Goal: Information Seeking & Learning: Learn about a topic

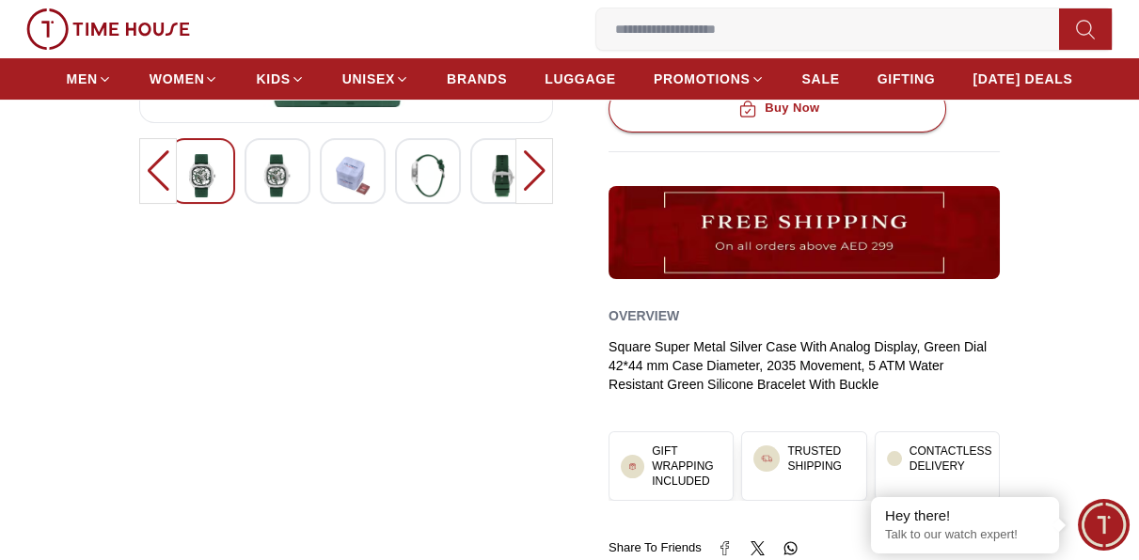
scroll to position [564, 0]
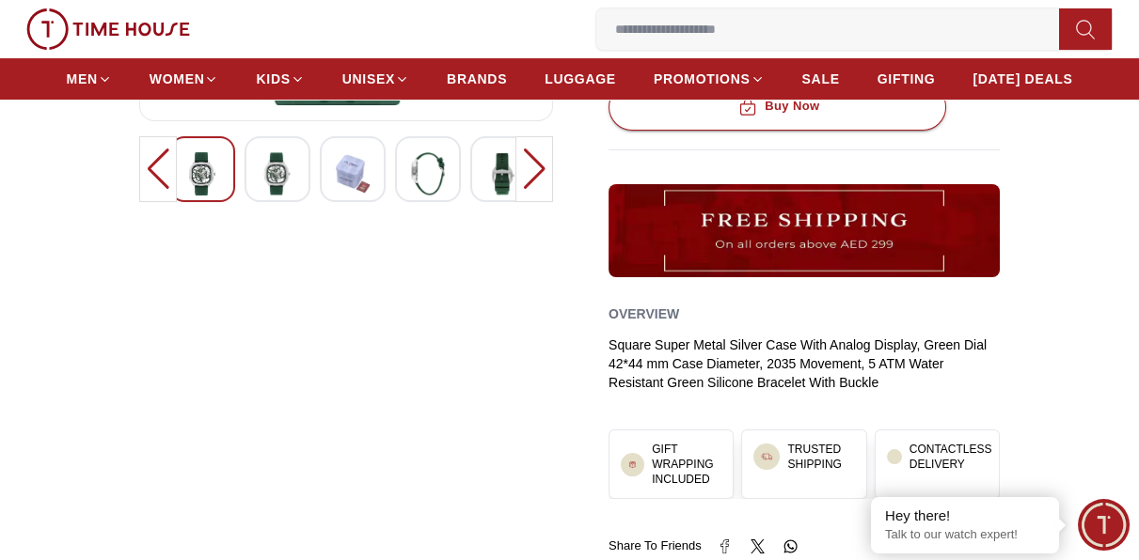
click at [448, 166] on div at bounding box center [428, 169] width 66 height 66
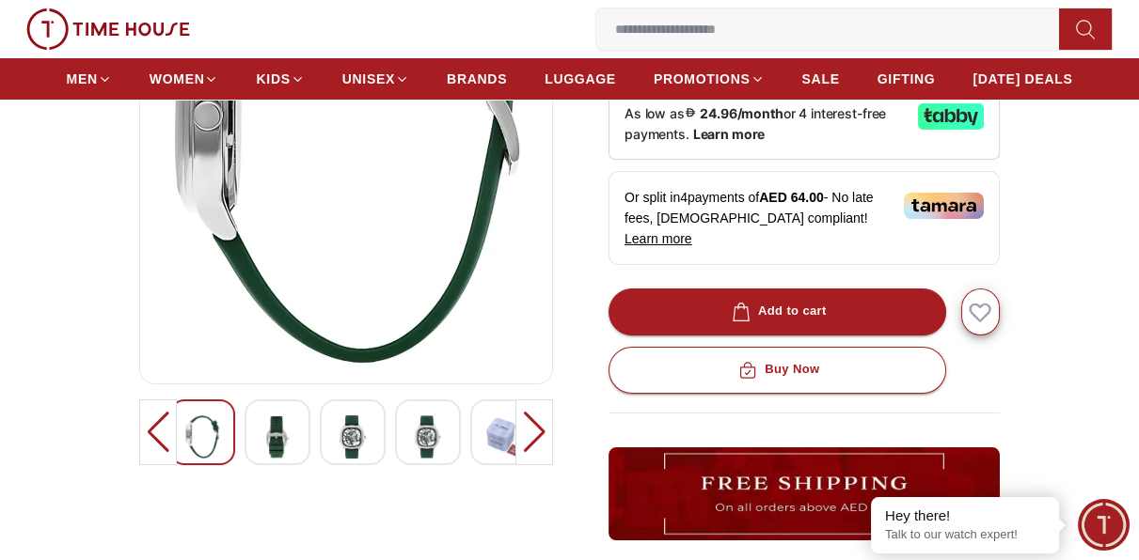
scroll to position [282, 0]
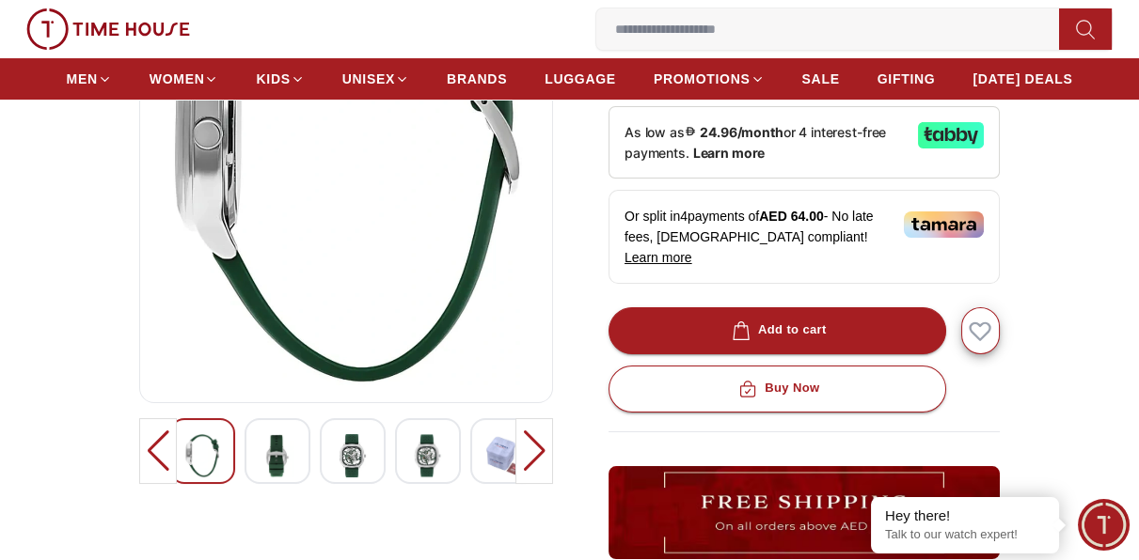
click at [534, 448] on div at bounding box center [534, 451] width 38 height 66
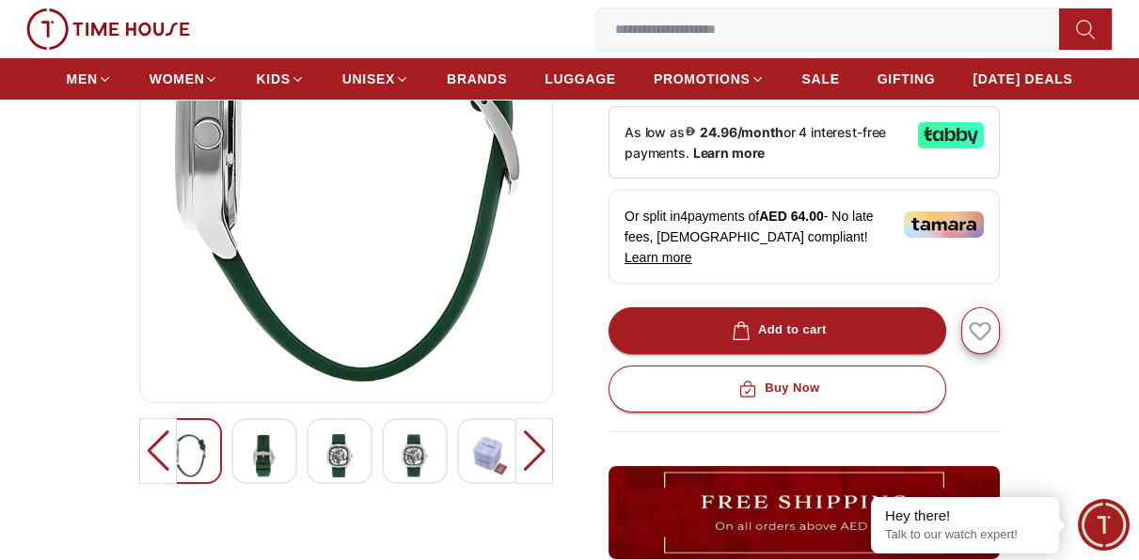
click at [536, 454] on div at bounding box center [534, 451] width 38 height 66
click at [271, 457] on img at bounding box center [264, 455] width 34 height 43
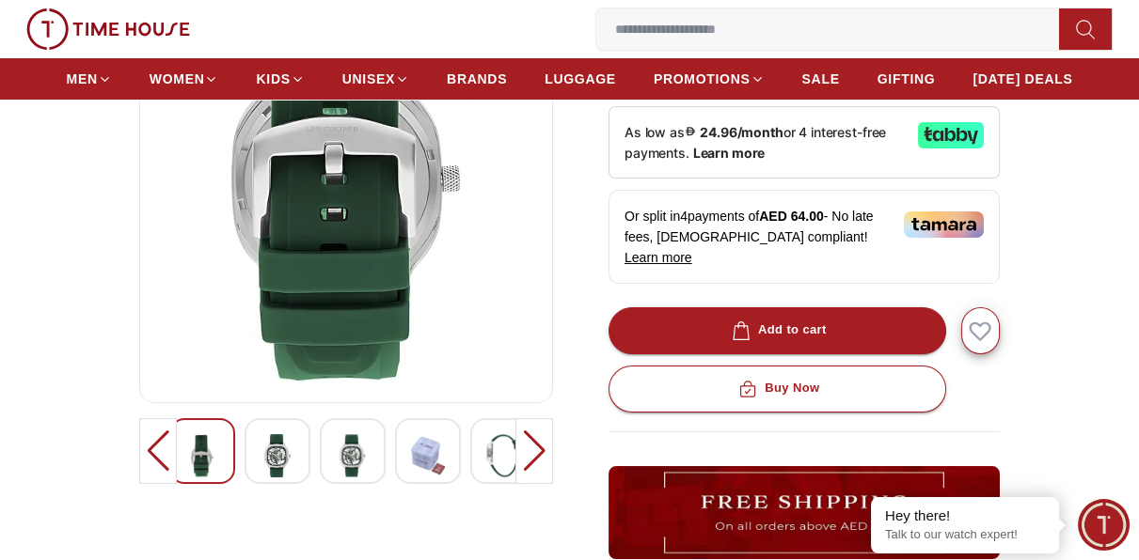
click at [547, 450] on div at bounding box center [534, 451] width 38 height 66
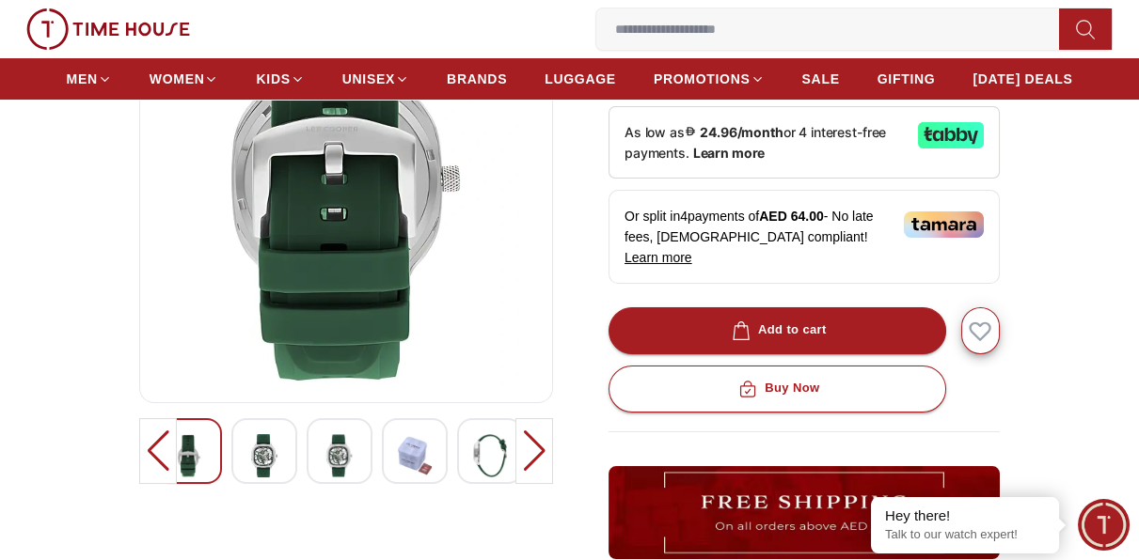
click at [542, 451] on div at bounding box center [534, 451] width 38 height 66
click at [155, 453] on div at bounding box center [158, 451] width 38 height 66
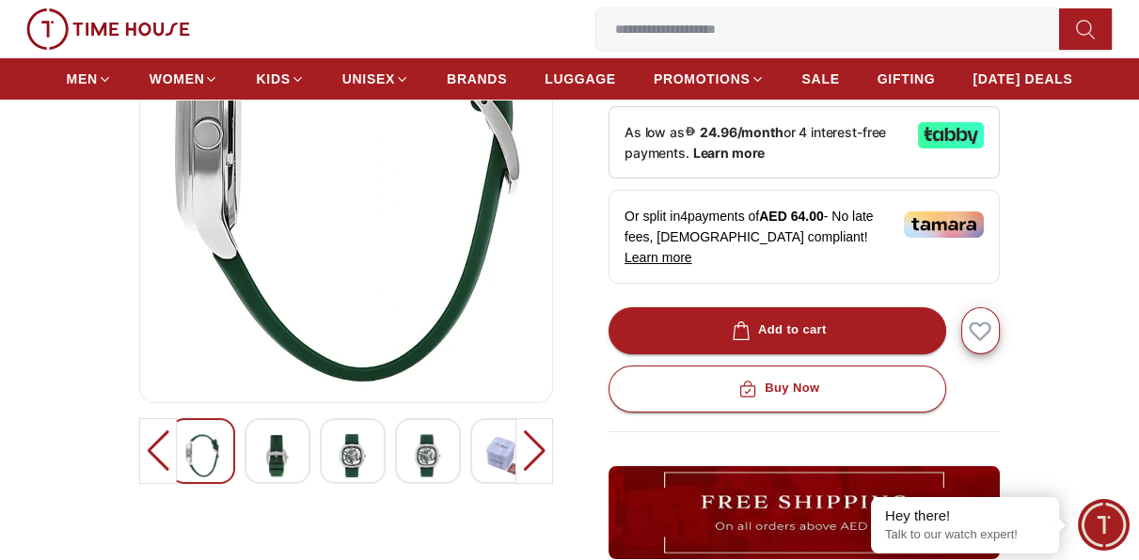
click at [155, 453] on div at bounding box center [158, 451] width 38 height 66
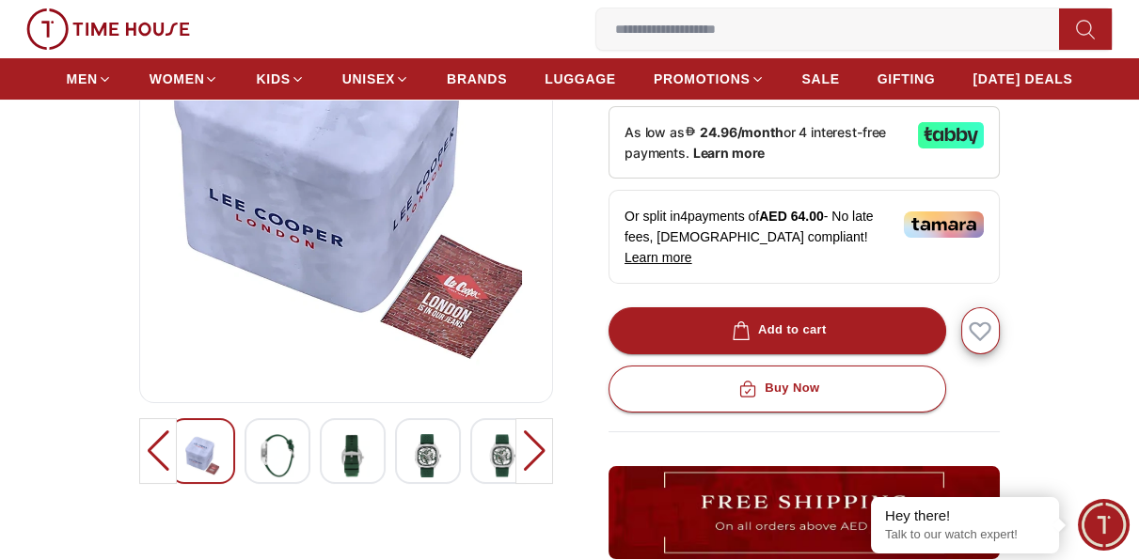
click at [154, 453] on div at bounding box center [158, 451] width 38 height 66
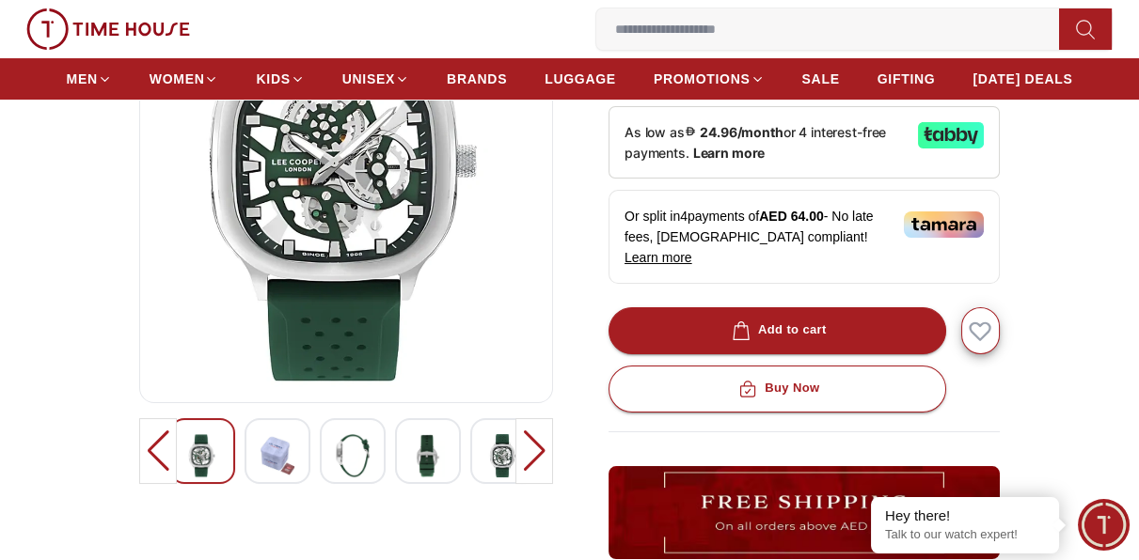
click at [154, 452] on div at bounding box center [158, 451] width 38 height 66
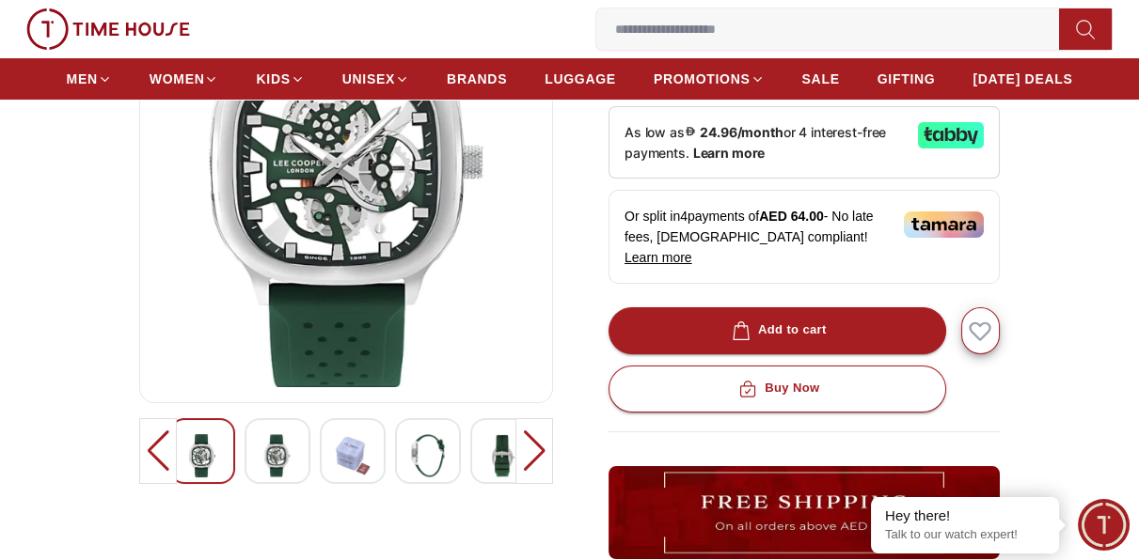
click at [154, 452] on div at bounding box center [158, 451] width 38 height 66
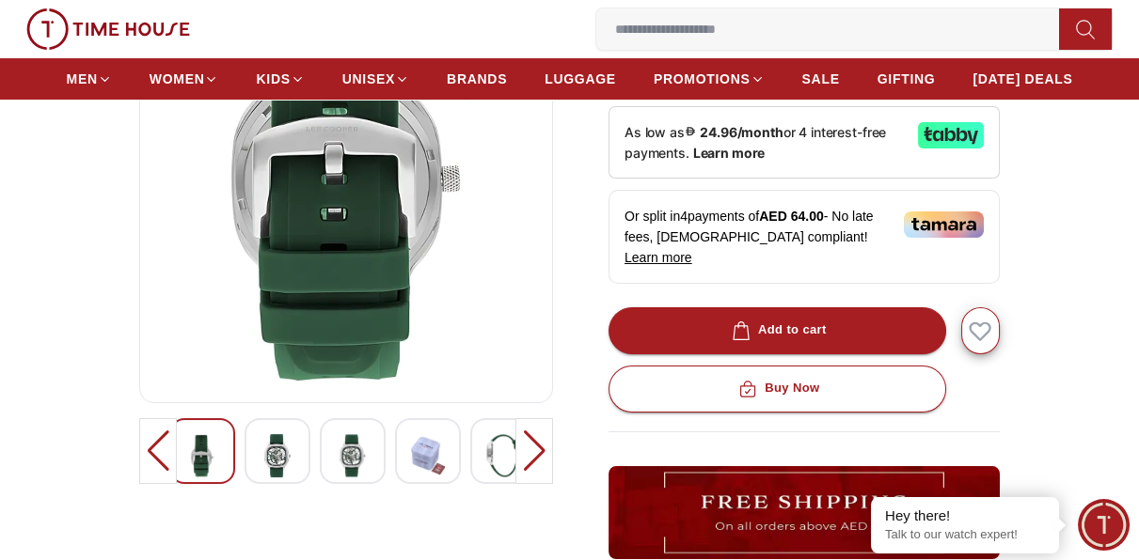
click at [154, 452] on div at bounding box center [158, 451] width 38 height 66
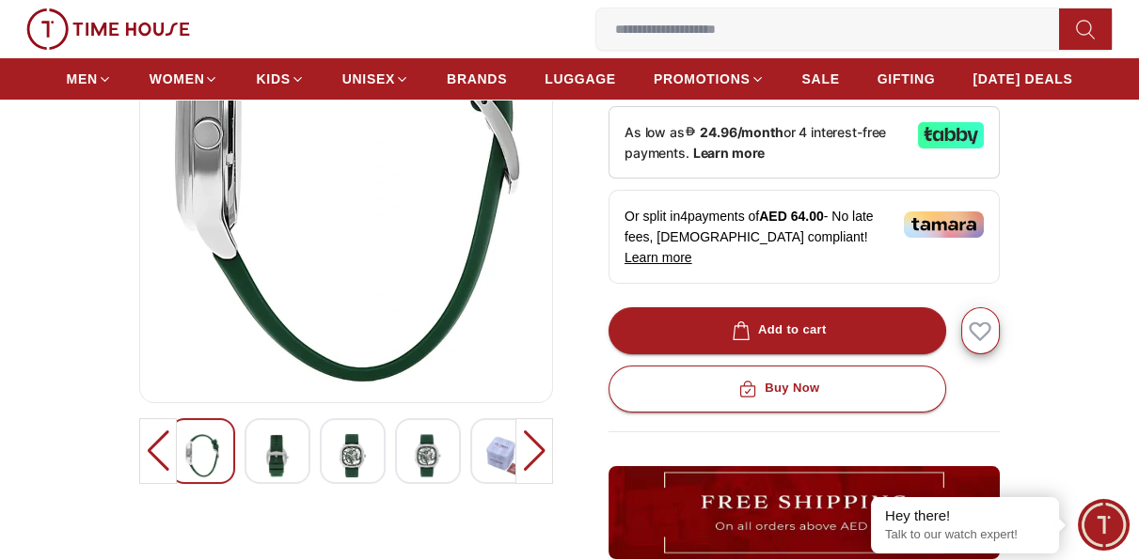
click at [153, 451] on div at bounding box center [158, 451] width 38 height 66
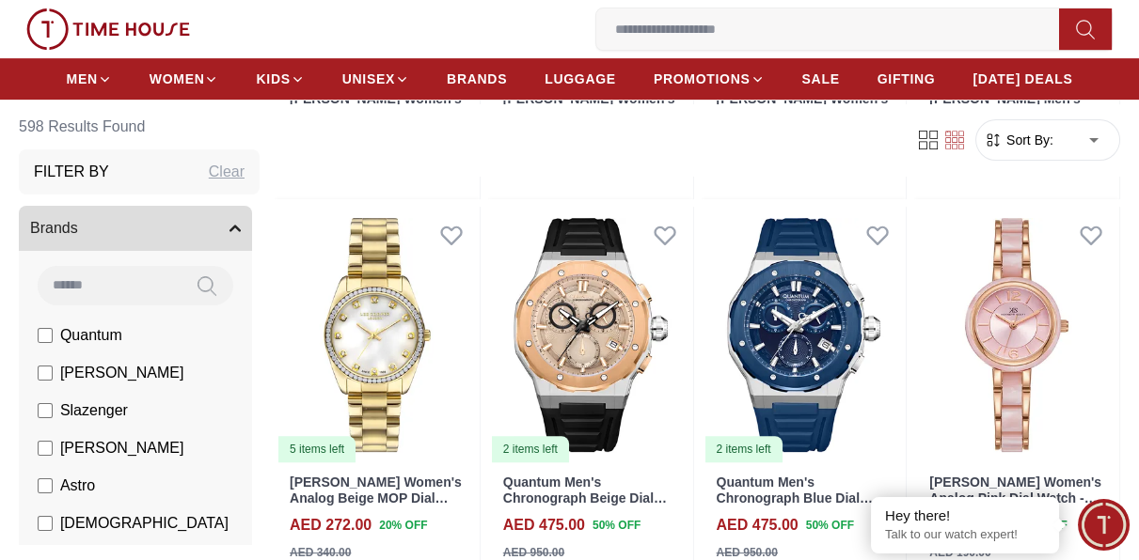
scroll to position [1222, 0]
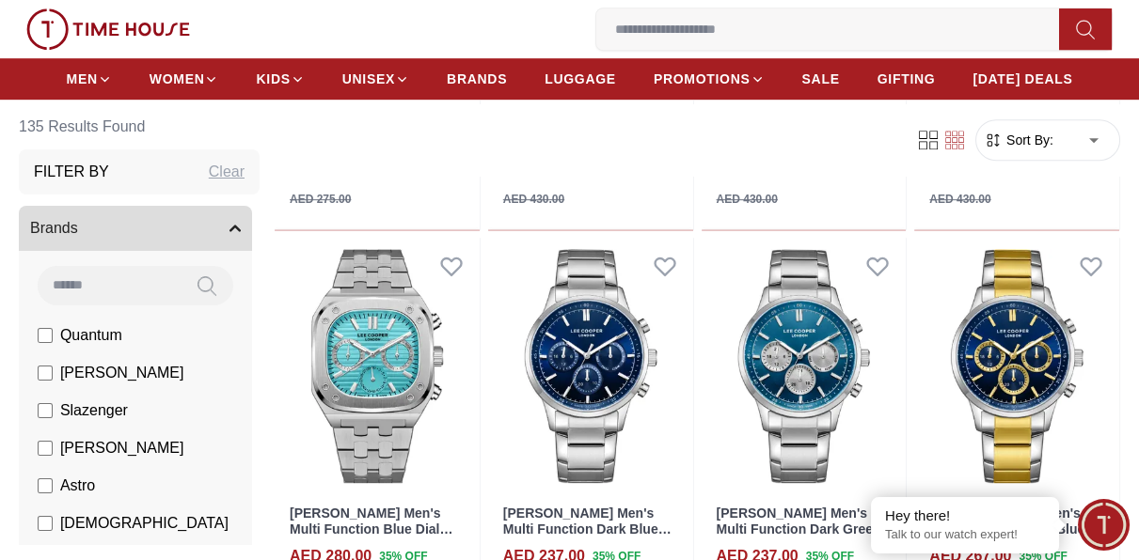
scroll to position [2069, 0]
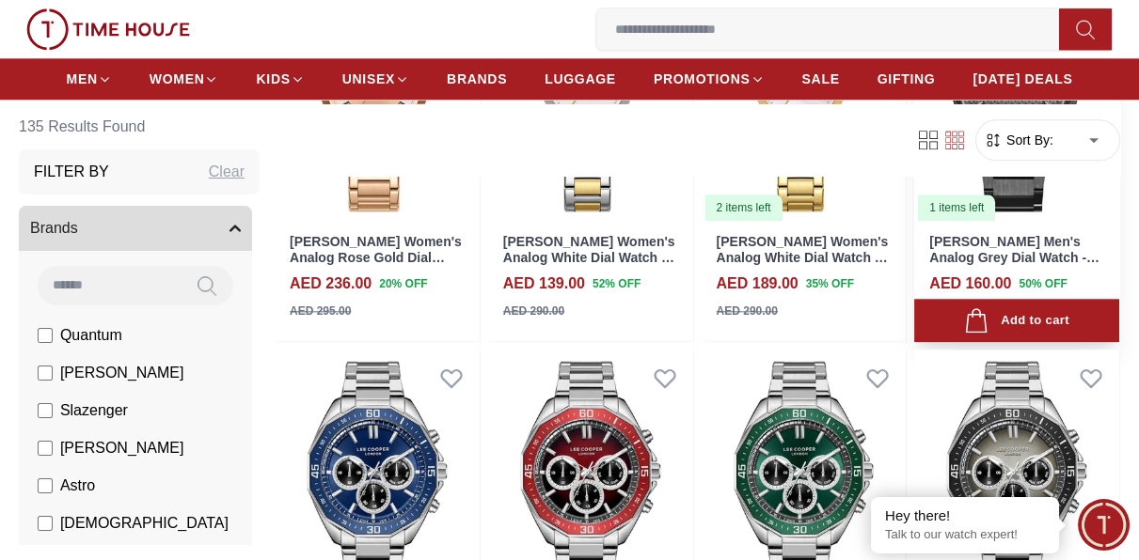
scroll to position [3855, 0]
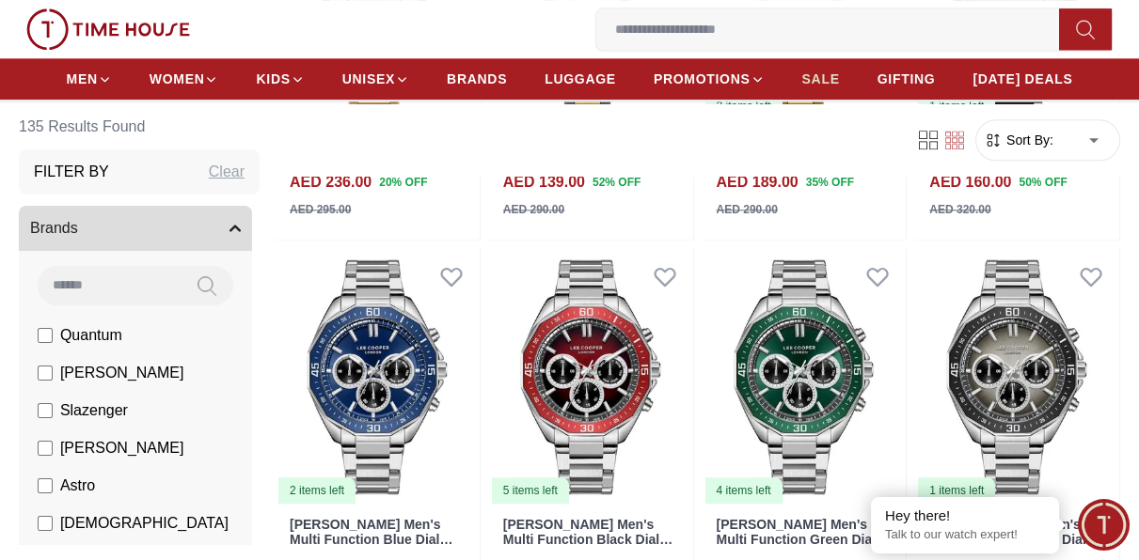
click at [807, 78] on span "SALE" at bounding box center [821, 79] width 38 height 19
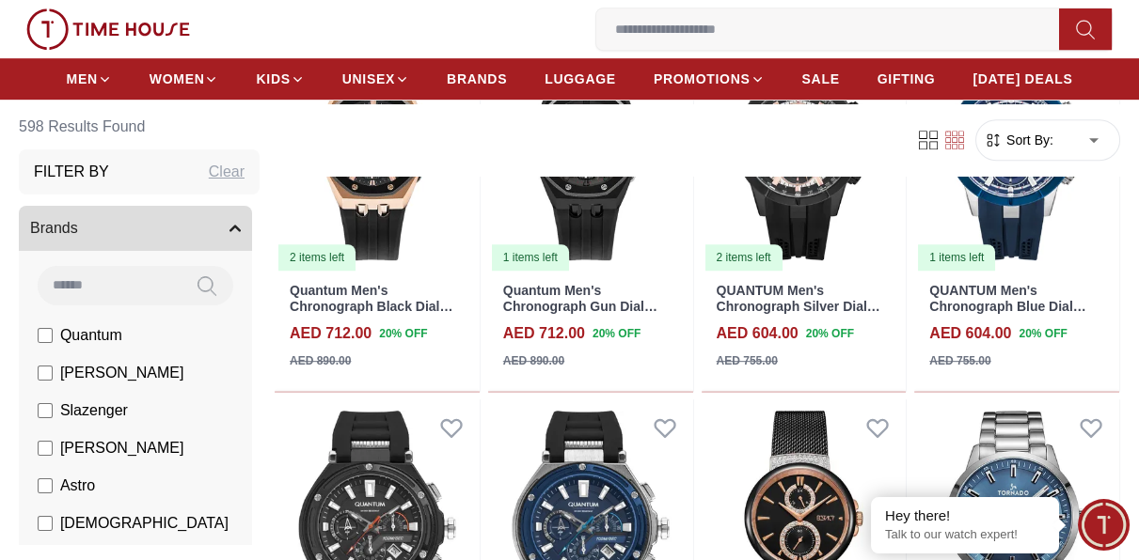
scroll to position [1975, 0]
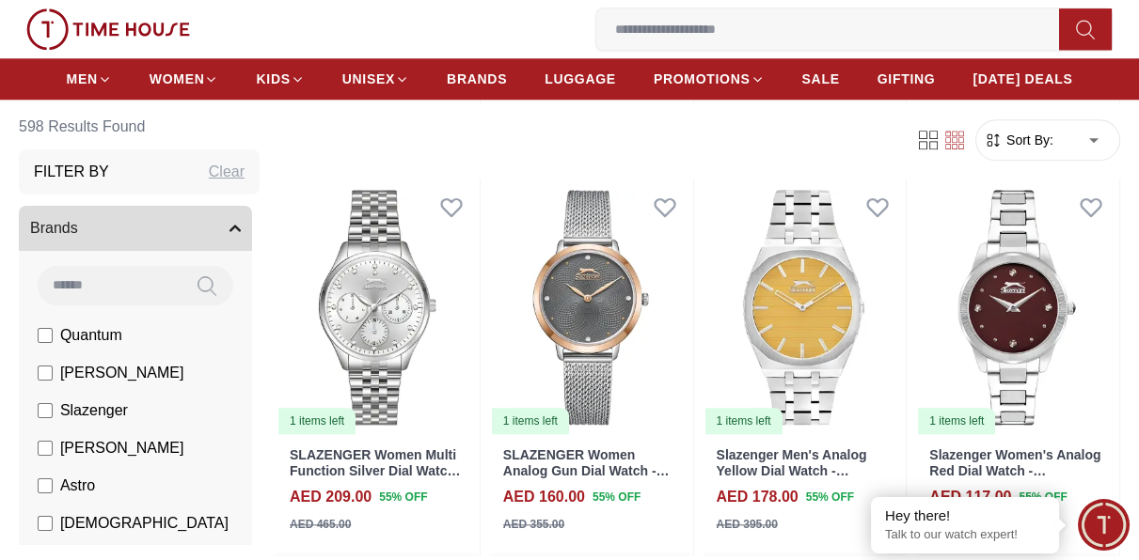
scroll to position [3573, 0]
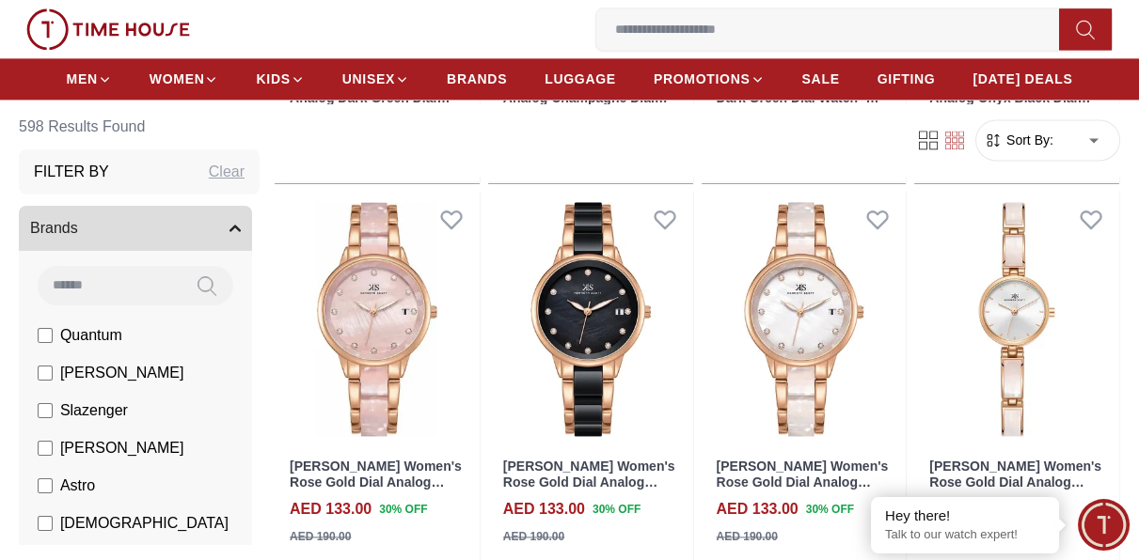
scroll to position [4701, 0]
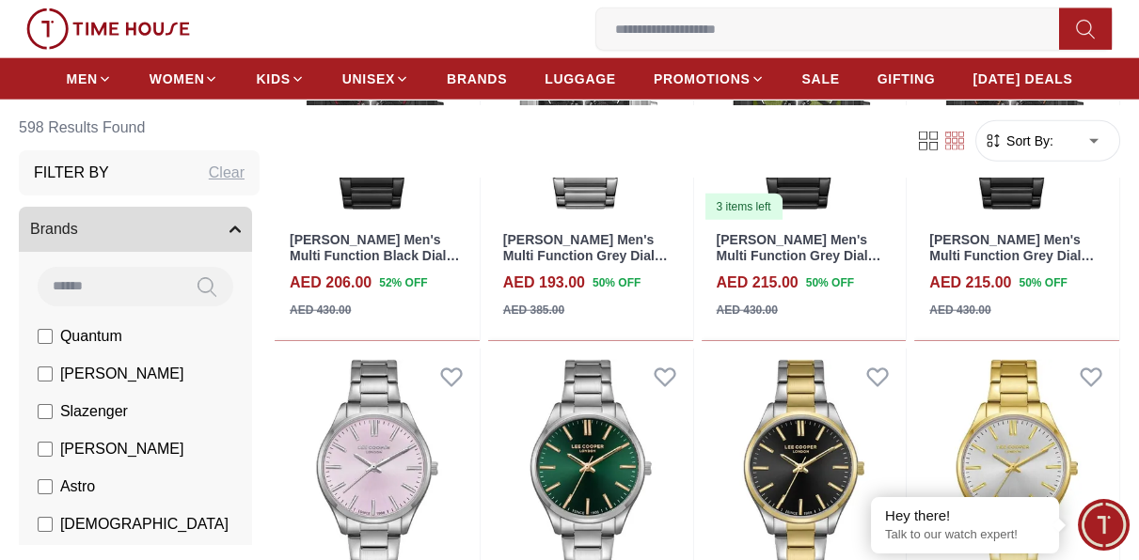
scroll to position [8651, 0]
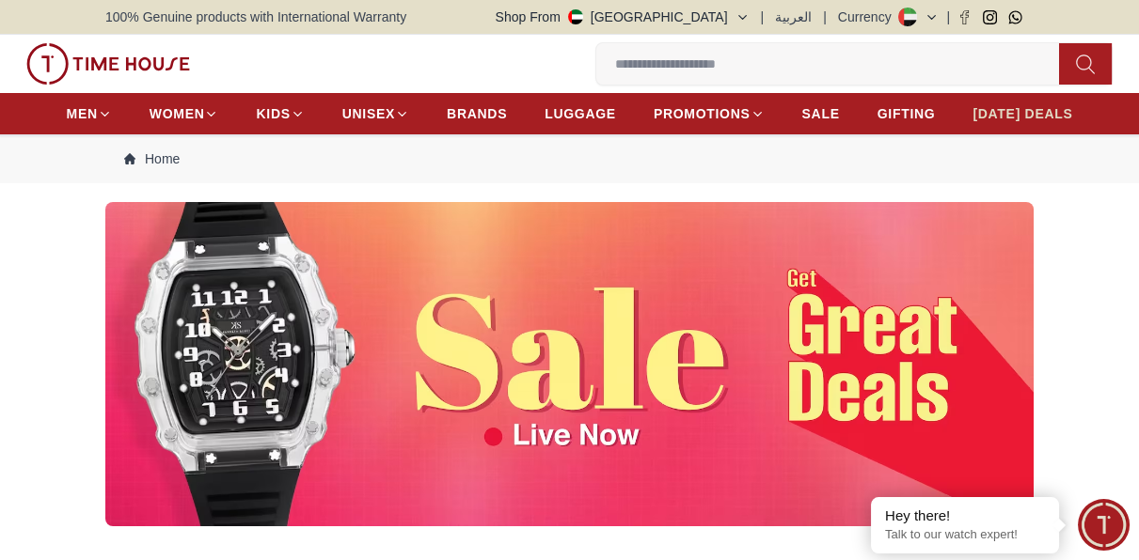
click at [1028, 113] on span "[DATE] DEALS" at bounding box center [1022, 113] width 100 height 19
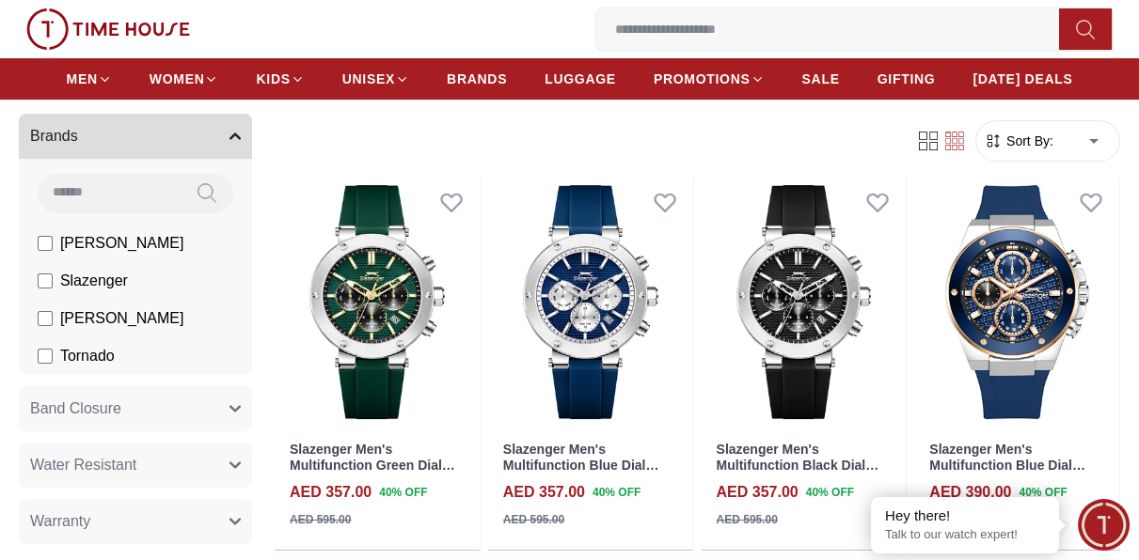
scroll to position [94, 0]
click at [229, 407] on icon "button" at bounding box center [234, 407] width 11 height 11
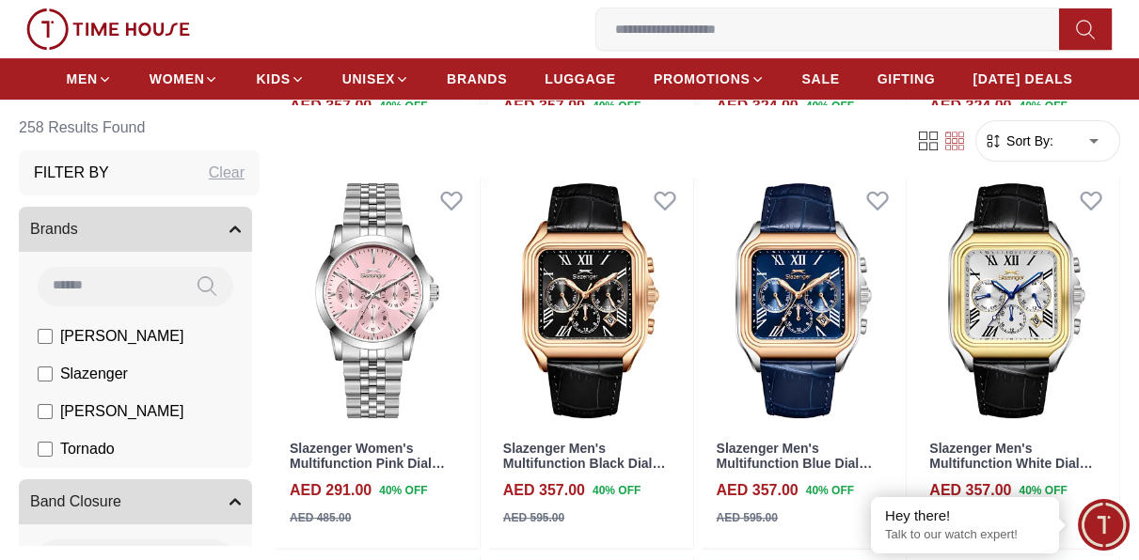
scroll to position [1316, 0]
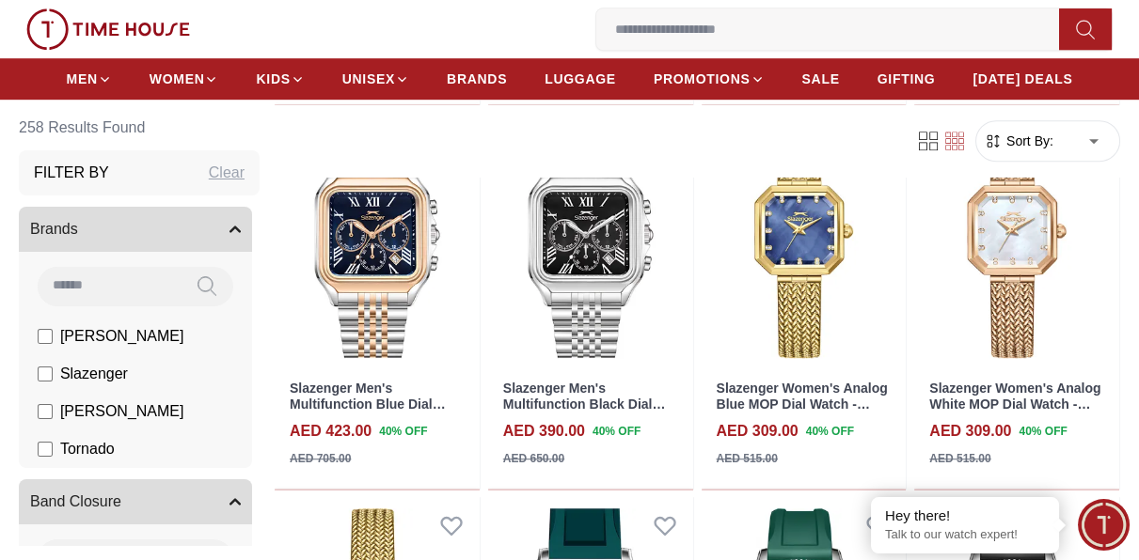
scroll to position [2539, 0]
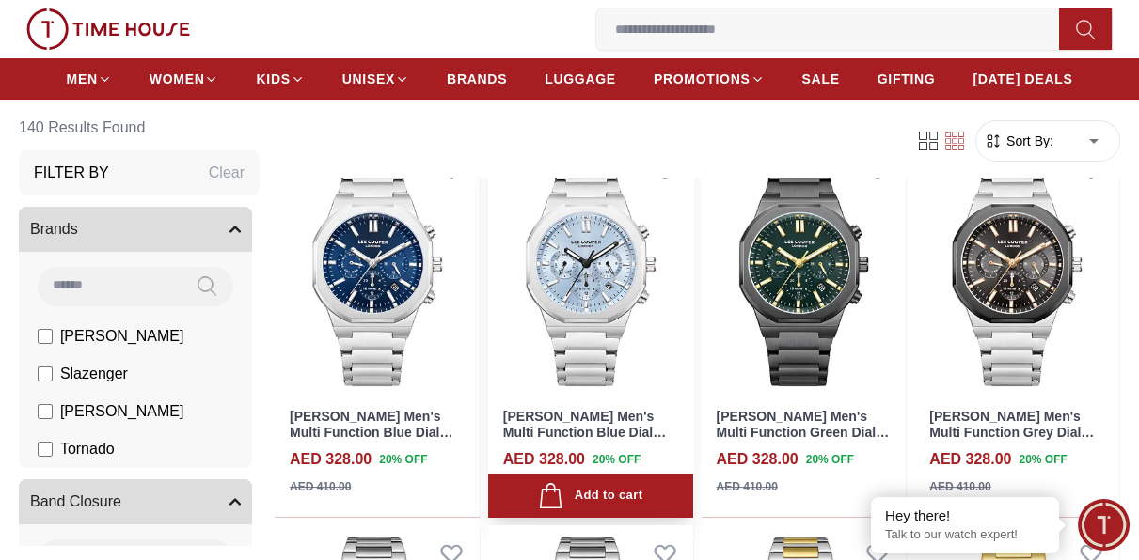
scroll to position [470, 0]
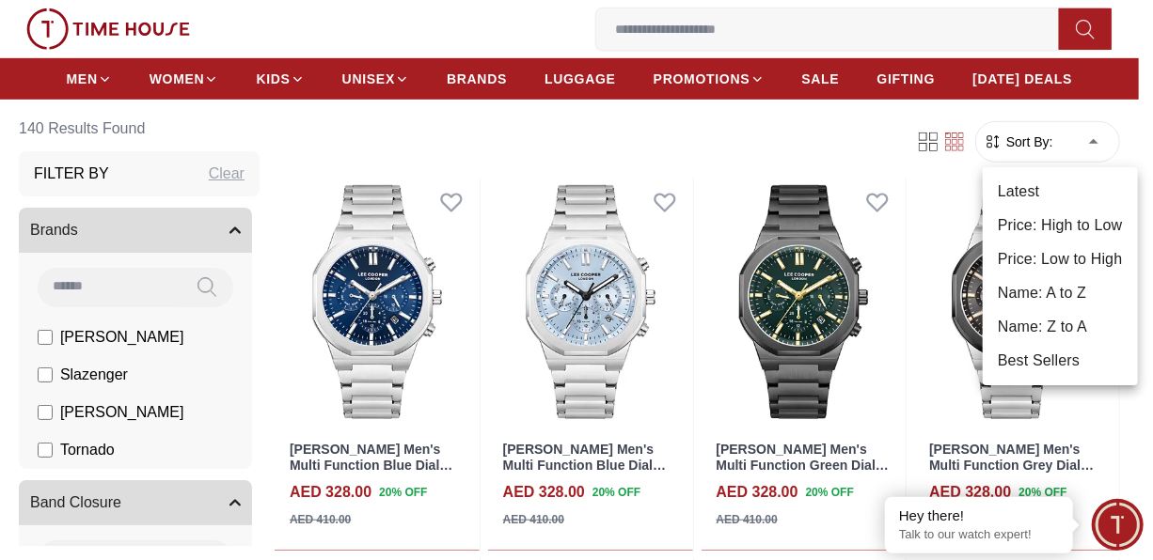
click at [1063, 260] on li "Price: Low to High" at bounding box center [1060, 260] width 155 height 34
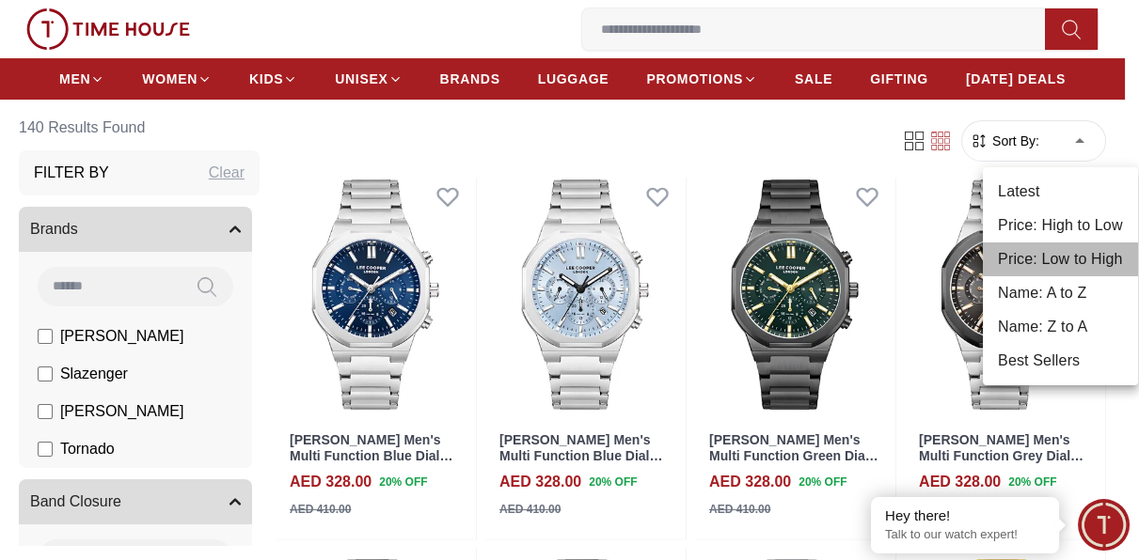
type input "*"
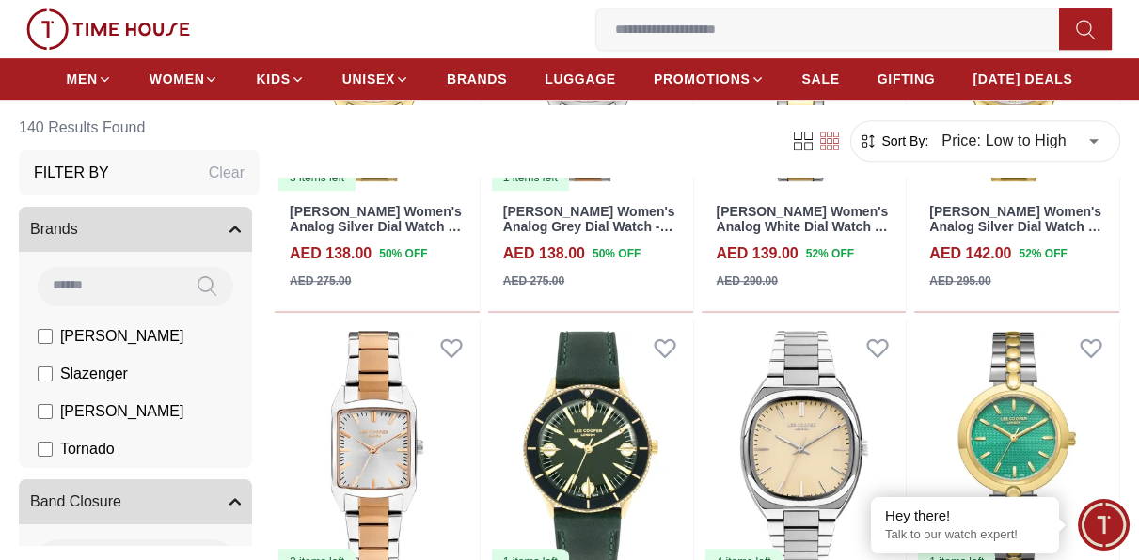
scroll to position [1975, 0]
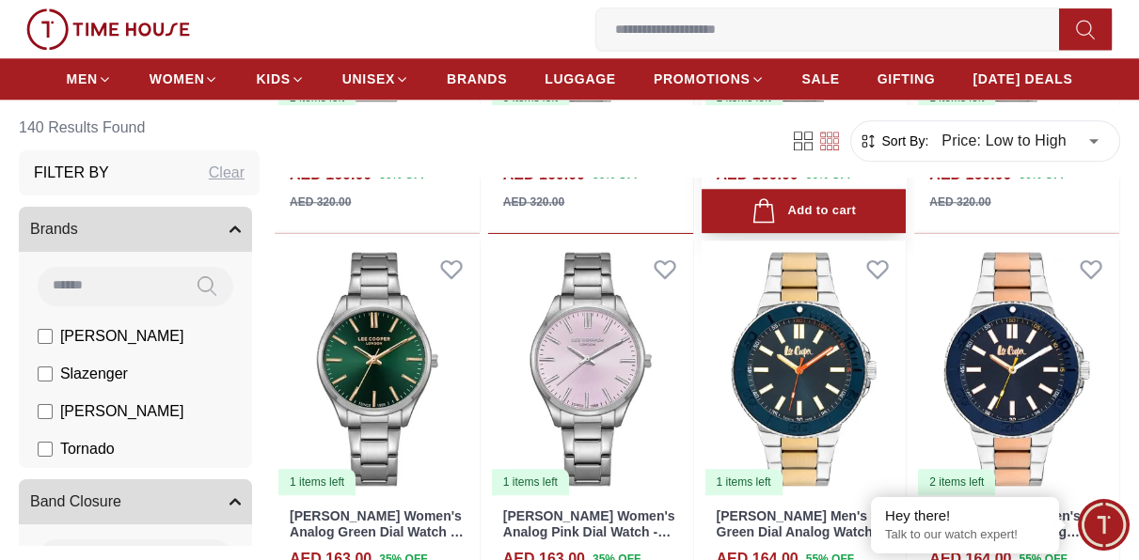
scroll to position [3573, 0]
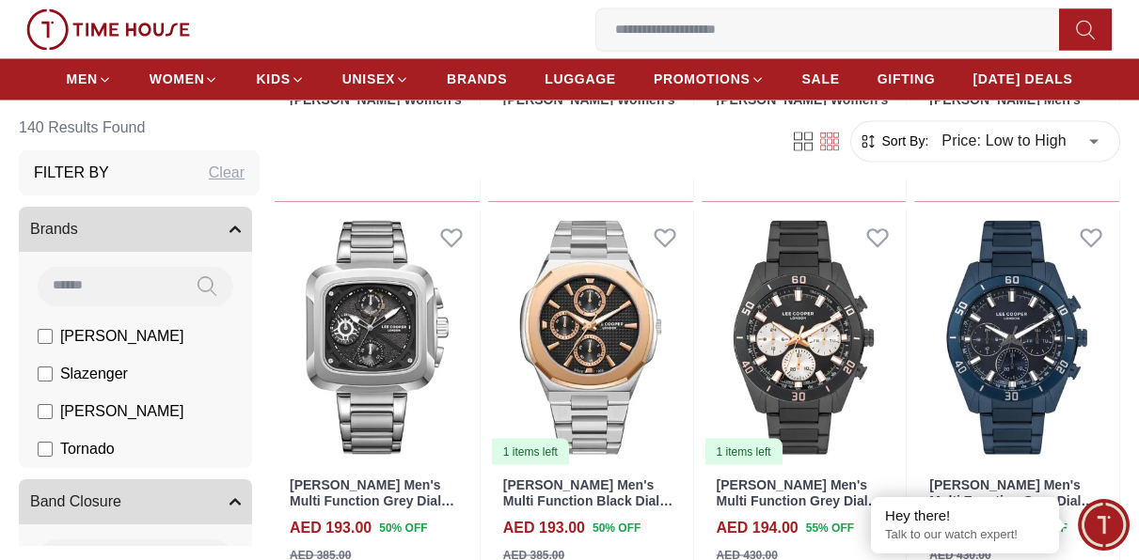
scroll to position [5830, 0]
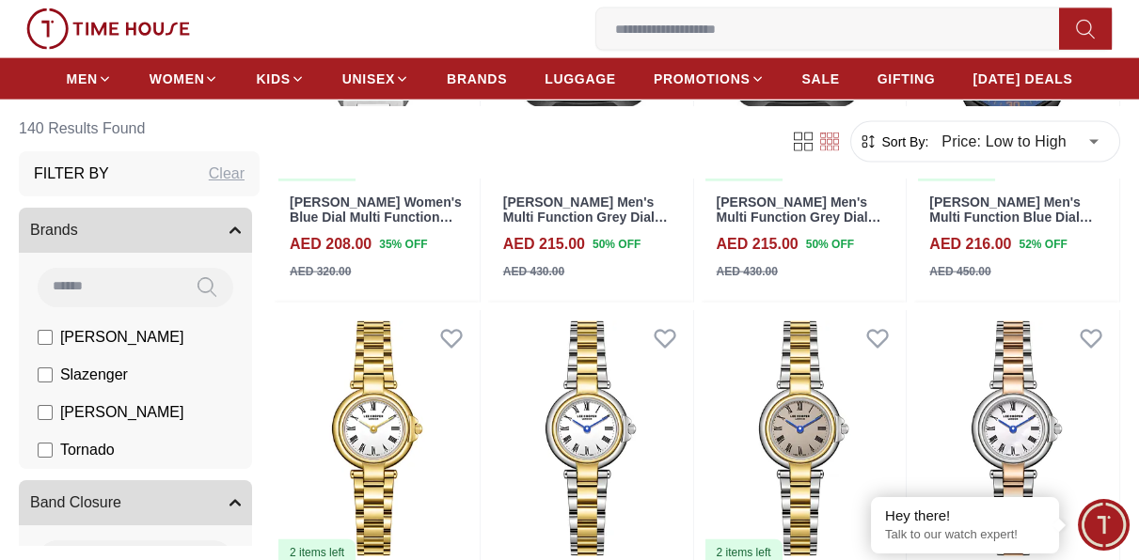
scroll to position [7522, 0]
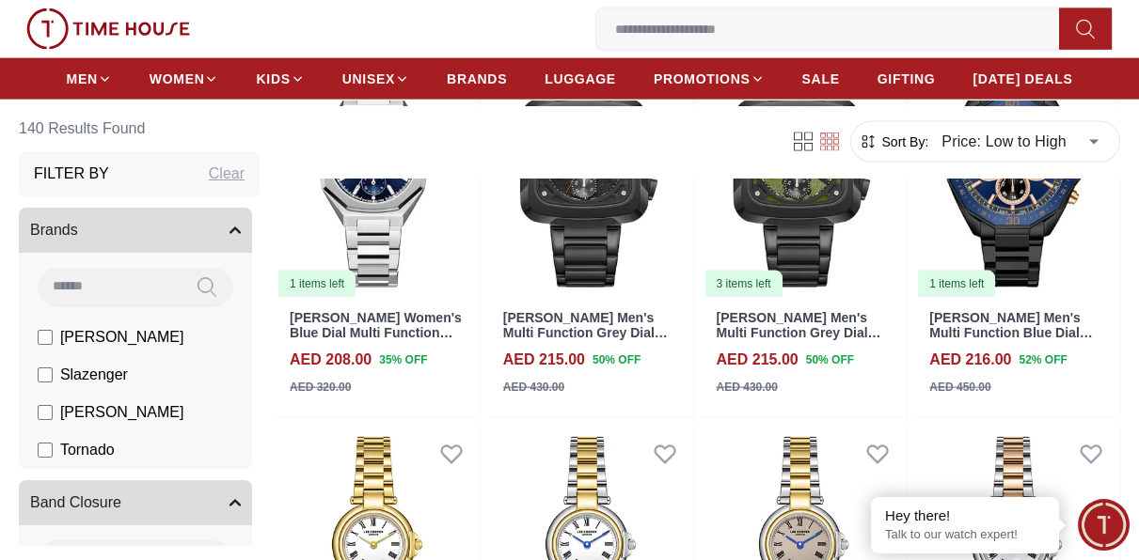
scroll to position [3934, 0]
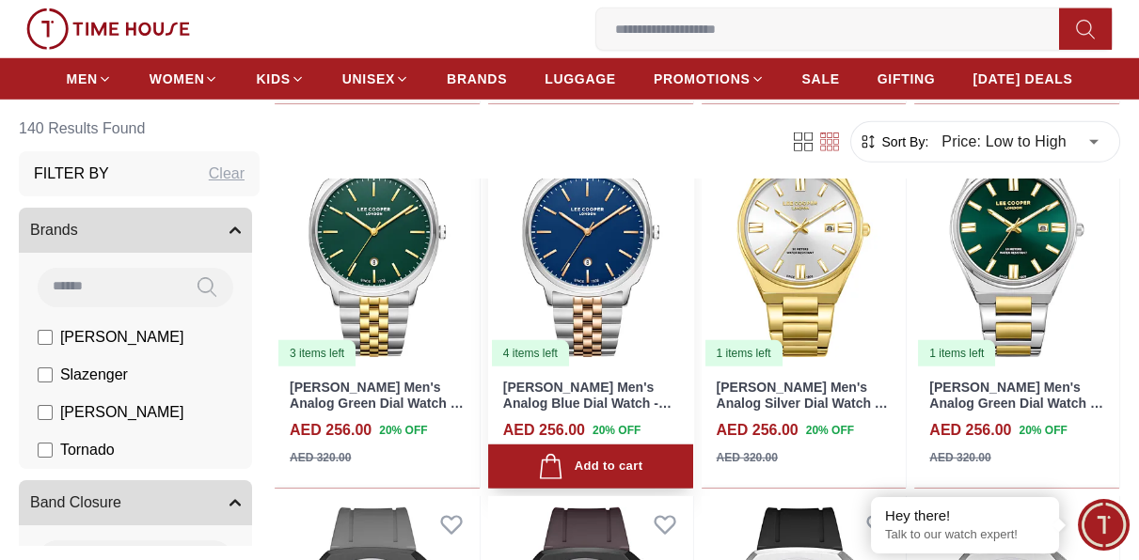
scroll to position [9952, 0]
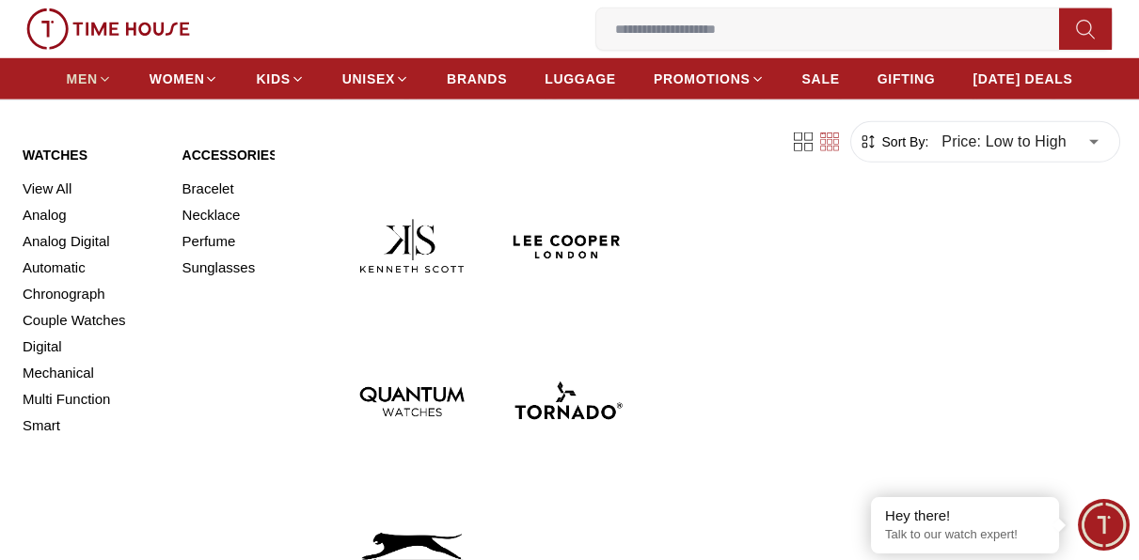
click at [75, 73] on span "MEN" at bounding box center [82, 79] width 31 height 19
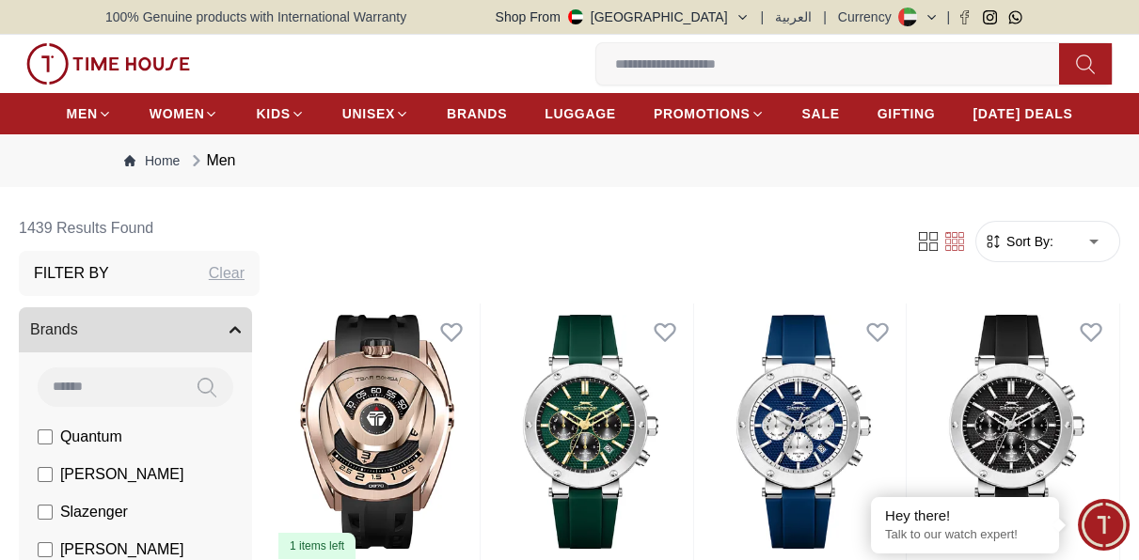
scroll to position [188, 0]
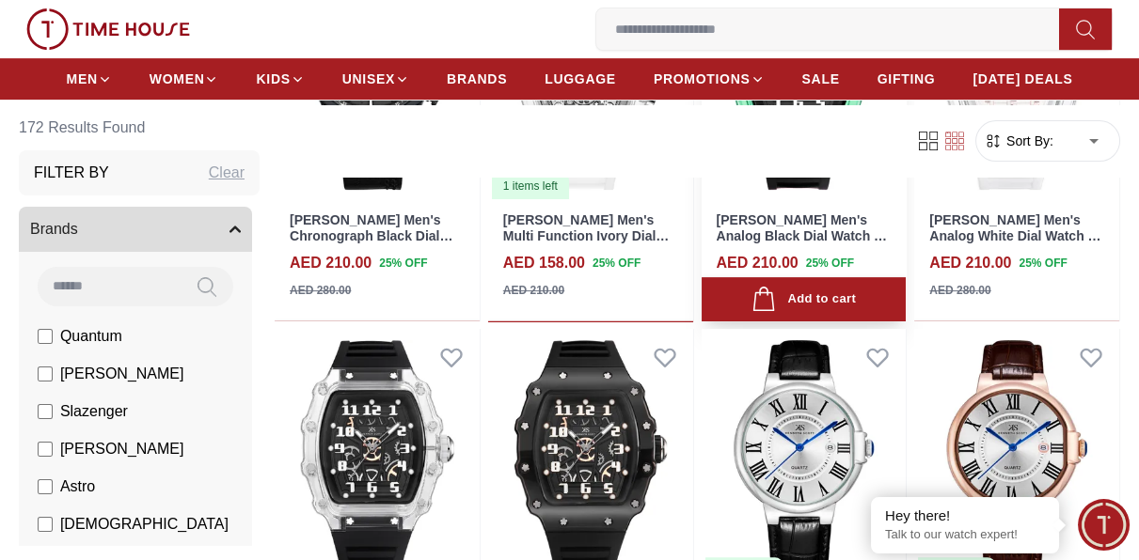
scroll to position [1316, 0]
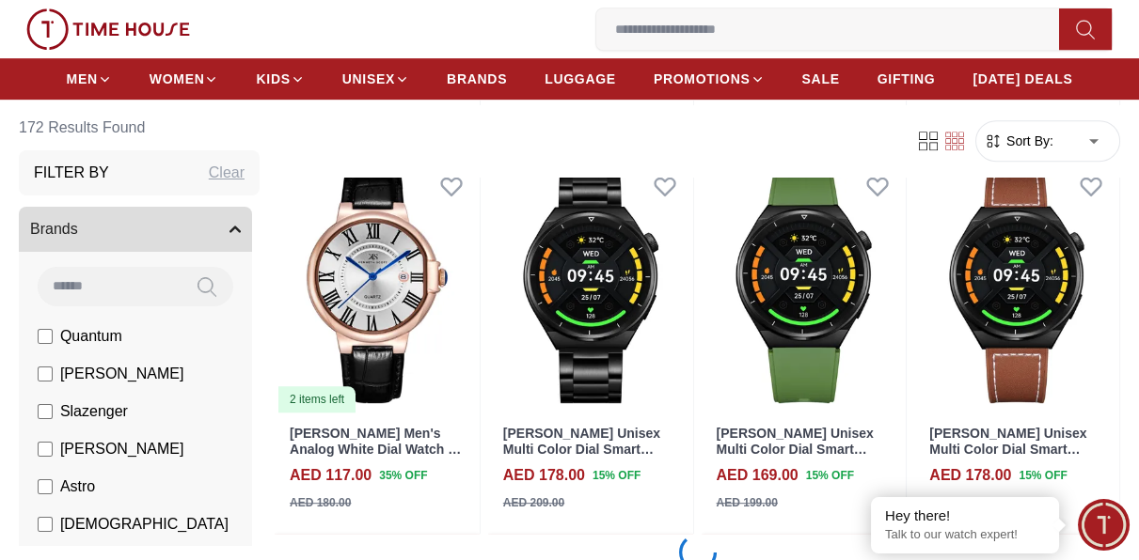
scroll to position [2069, 0]
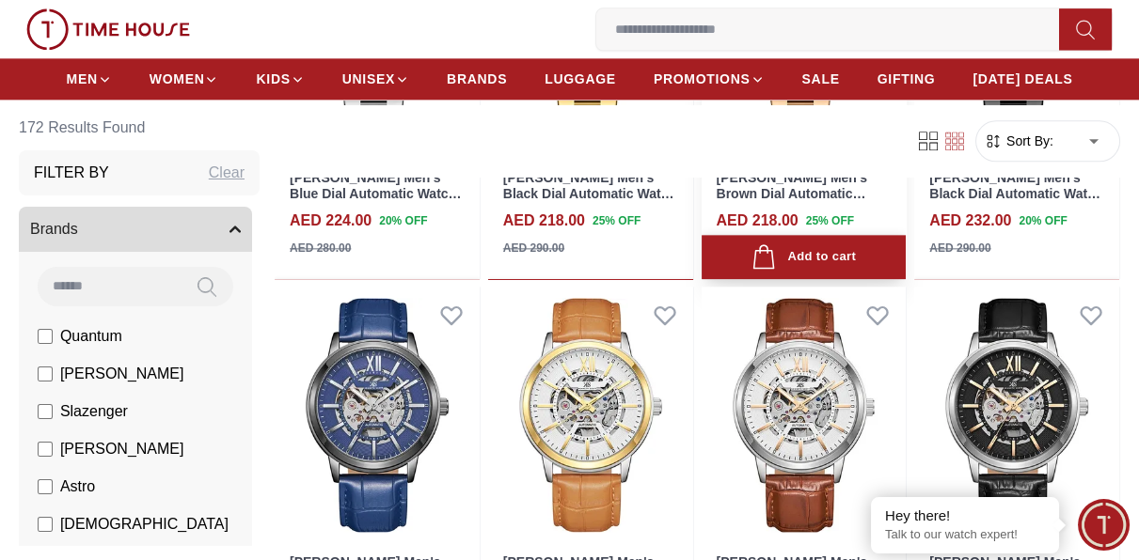
scroll to position [4419, 0]
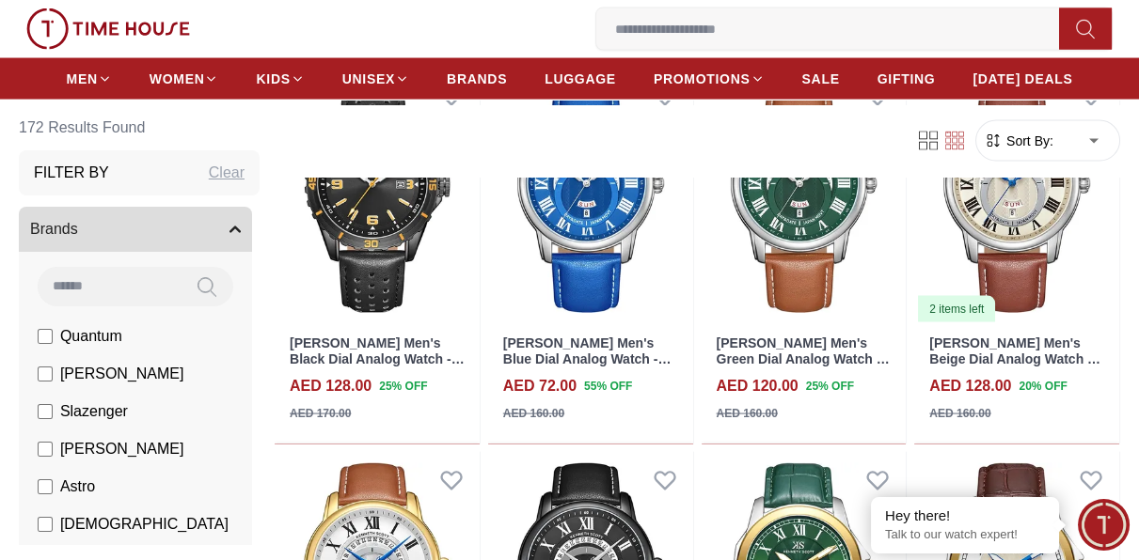
scroll to position [6864, 0]
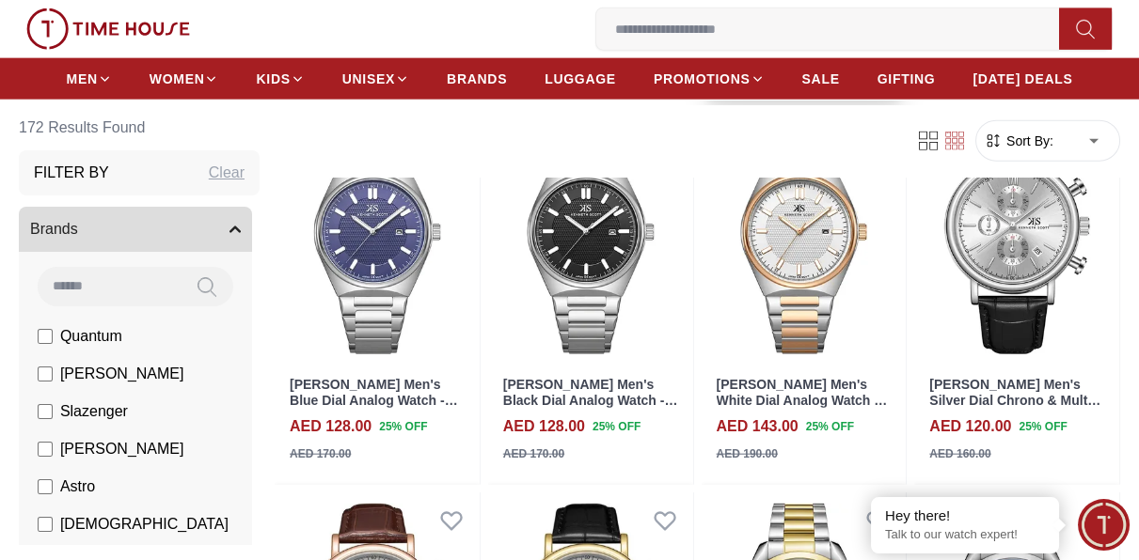
scroll to position [7804, 0]
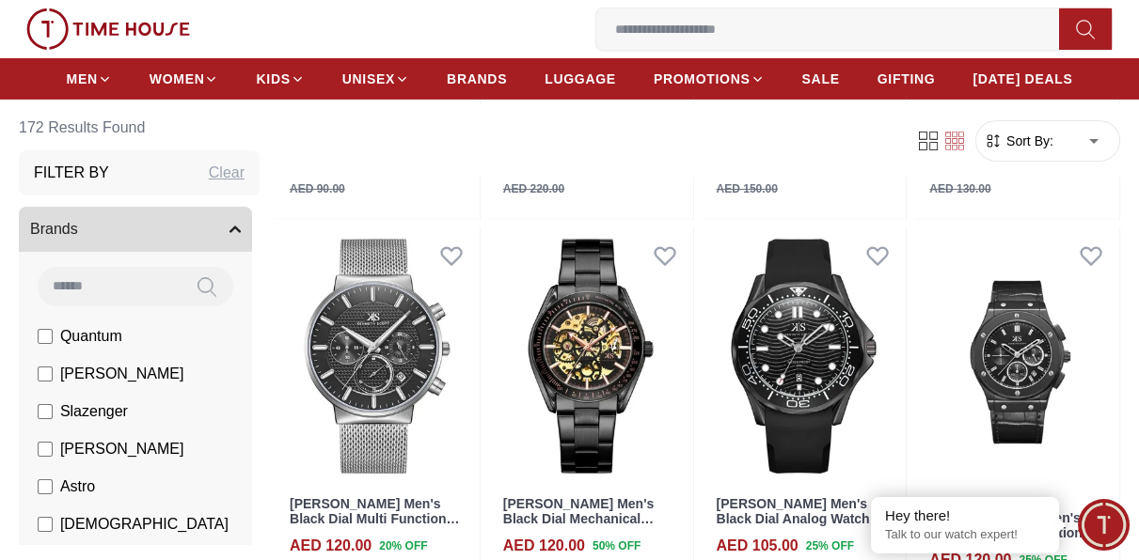
scroll to position [11284, 0]
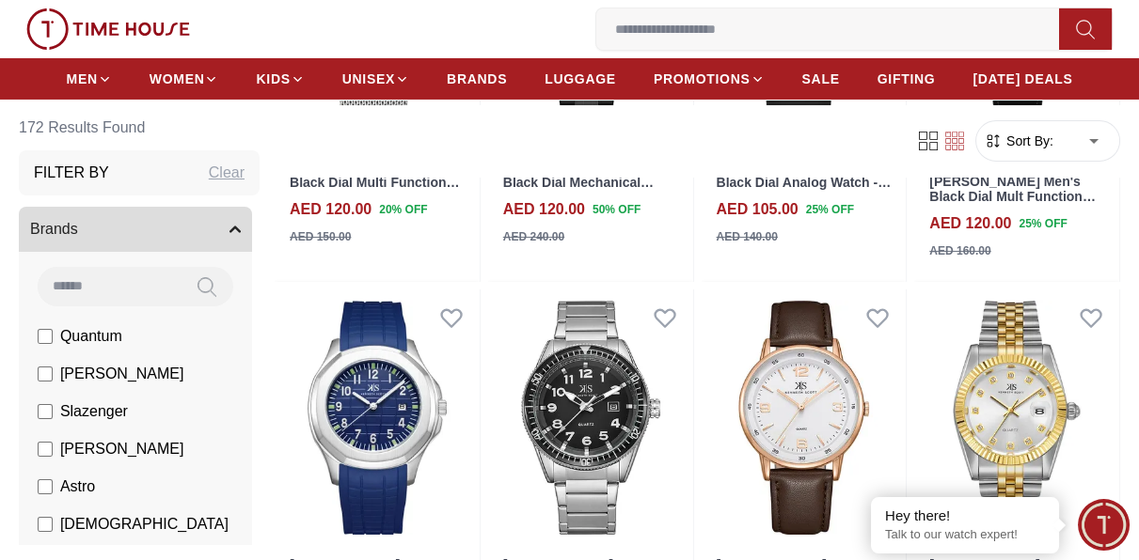
scroll to position [11566, 0]
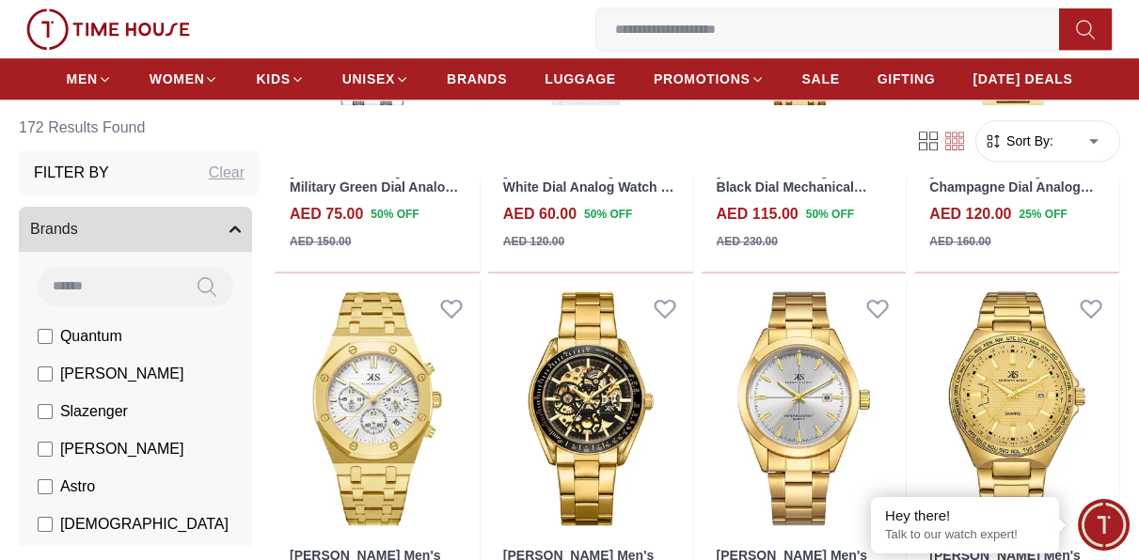
scroll to position [15609, 0]
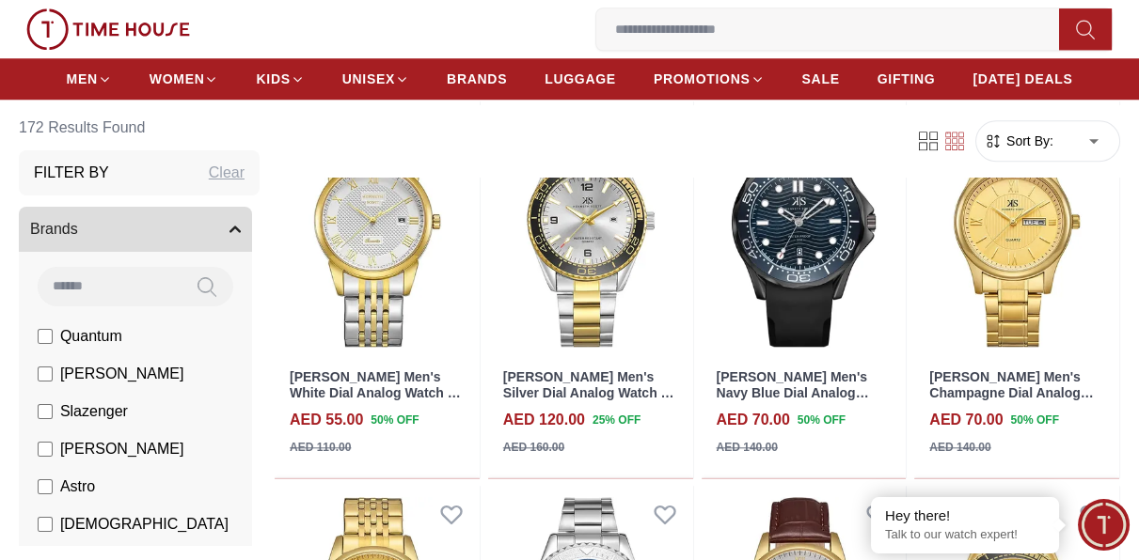
click at [209, 175] on div "Clear" at bounding box center [227, 173] width 36 height 23
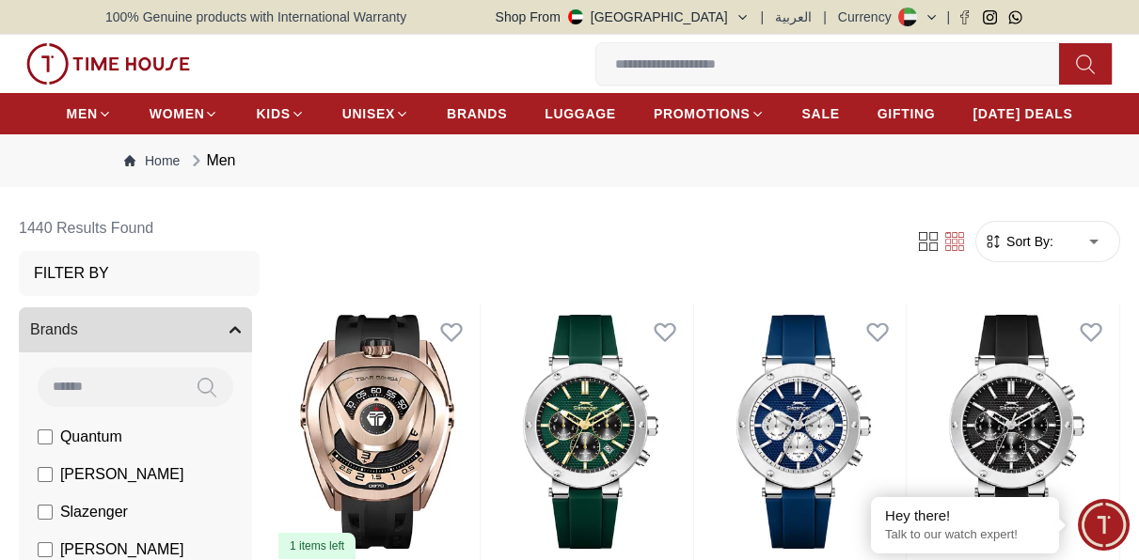
scroll to position [2685, 0]
